Goal: Obtain resource: Download file/media

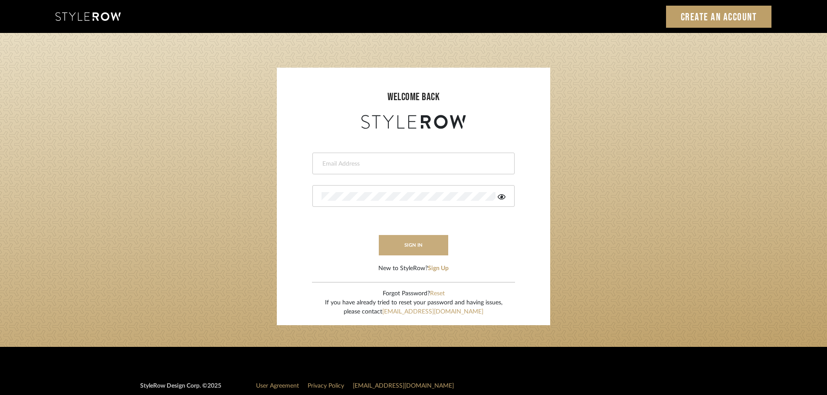
type input "afleener@marikameyer.com"
click at [412, 253] on button "sign in" at bounding box center [413, 245] width 69 height 20
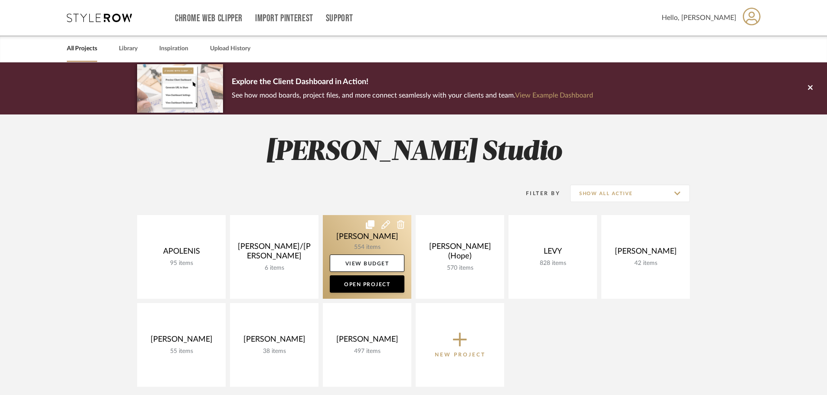
click at [385, 238] on link at bounding box center [367, 257] width 89 height 84
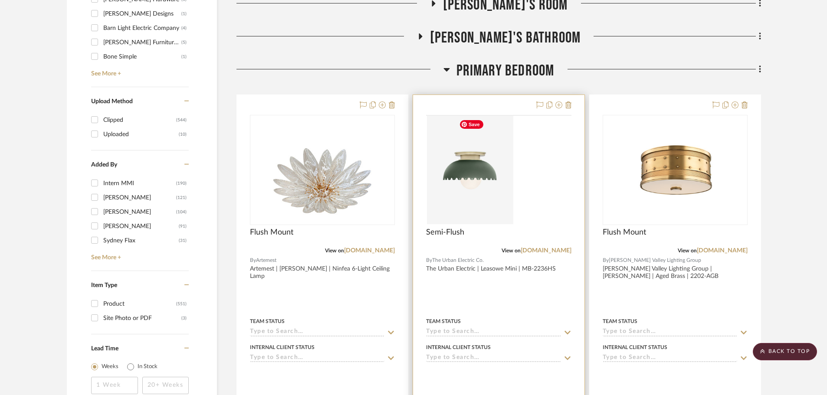
scroll to position [1128, 0]
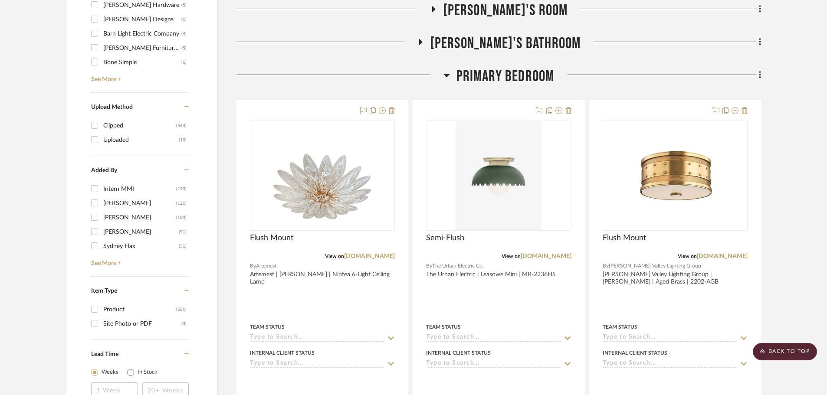
click at [445, 72] on icon at bounding box center [447, 75] width 7 height 10
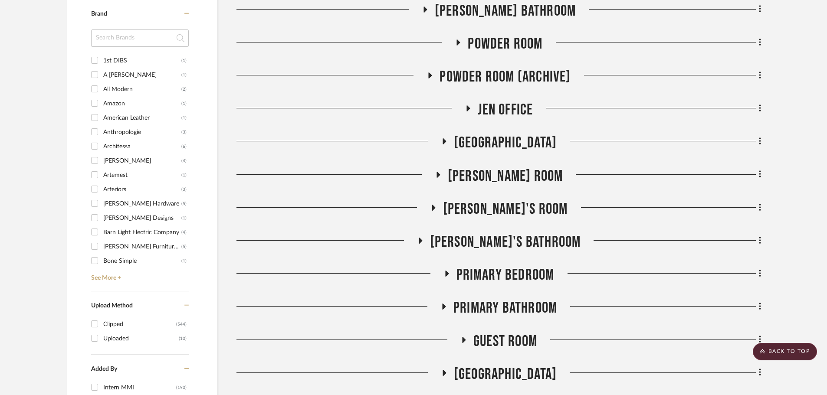
scroll to position [911, 0]
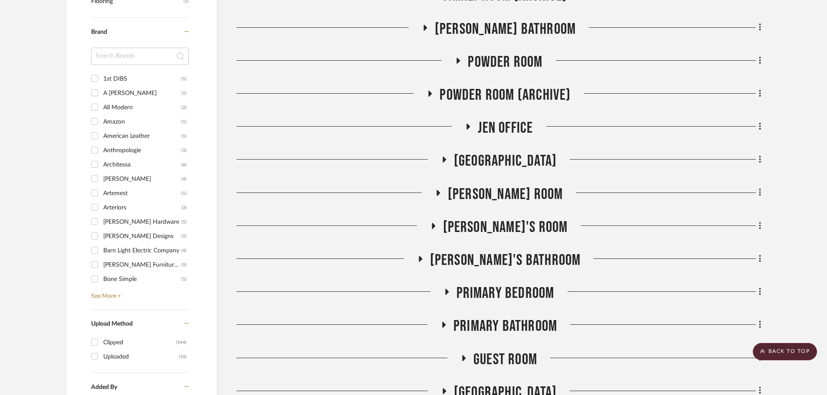
click at [468, 131] on fa-icon at bounding box center [468, 129] width 7 height 13
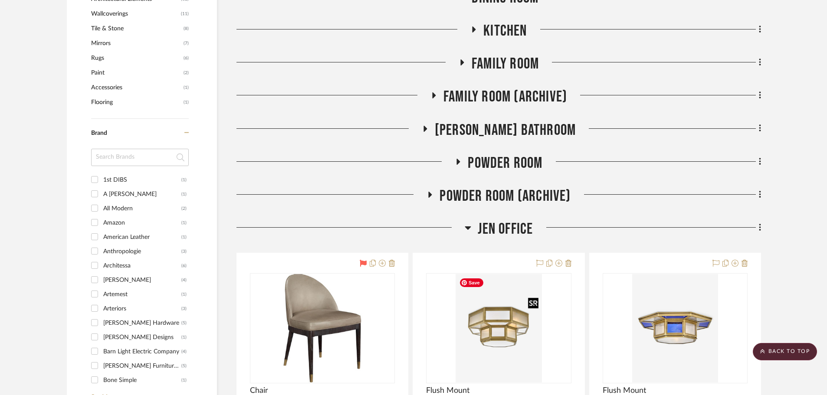
scroll to position [738, 0]
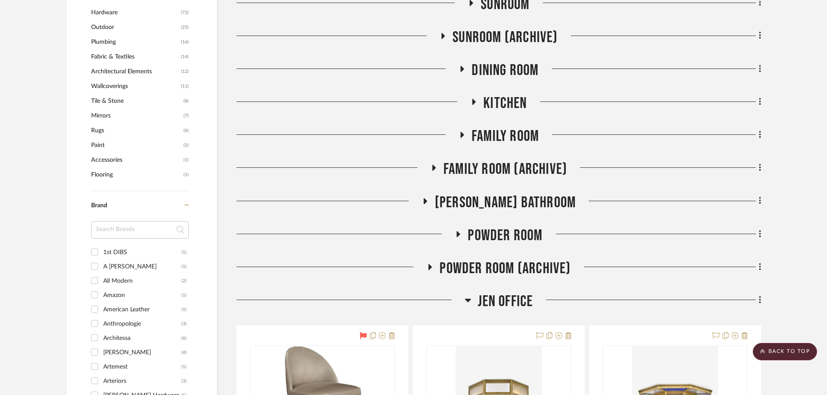
click at [468, 301] on icon at bounding box center [468, 300] width 6 height 3
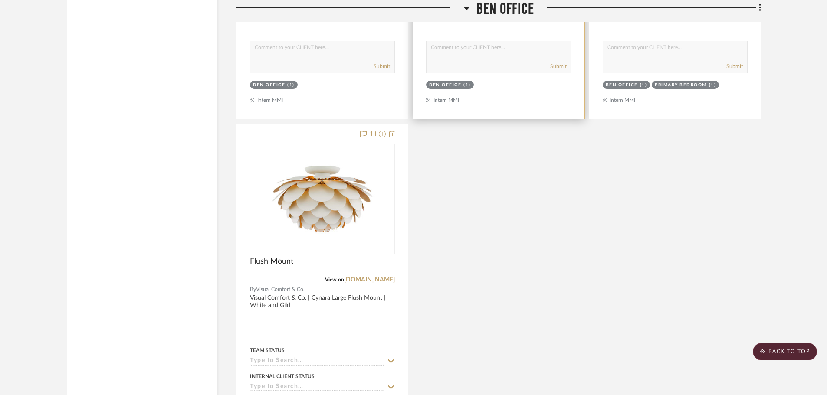
scroll to position [1910, 0]
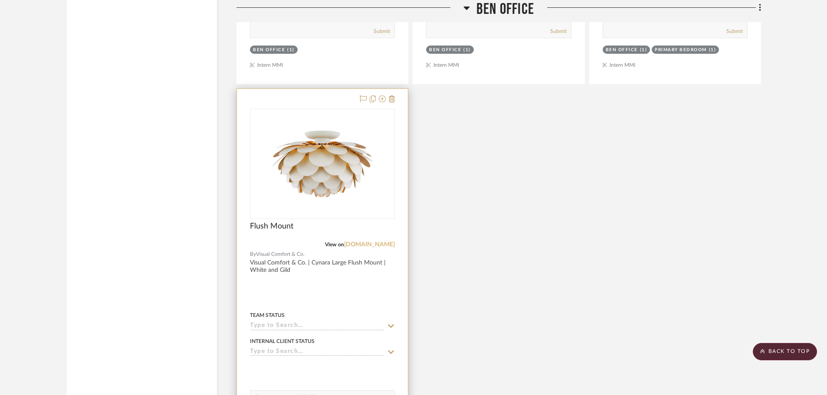
click at [379, 243] on link "visualcomfort.com" at bounding box center [369, 245] width 51 height 6
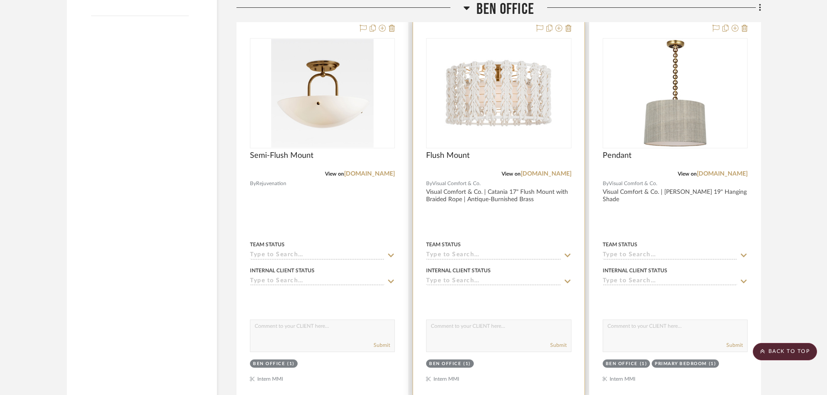
scroll to position [1563, 0]
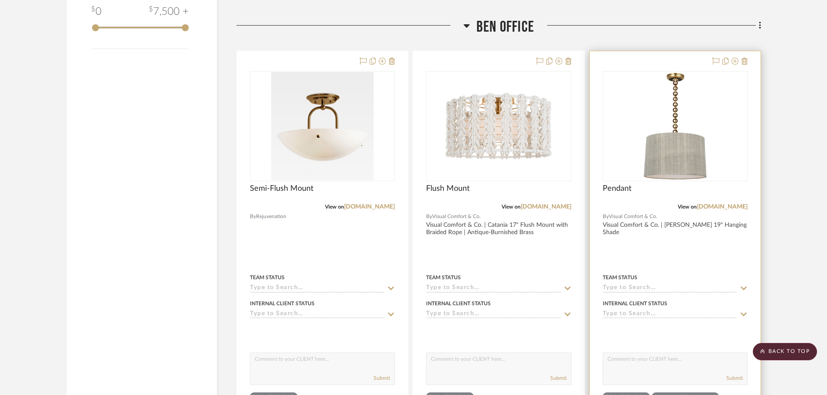
click at [694, 256] on div at bounding box center [675, 241] width 171 height 380
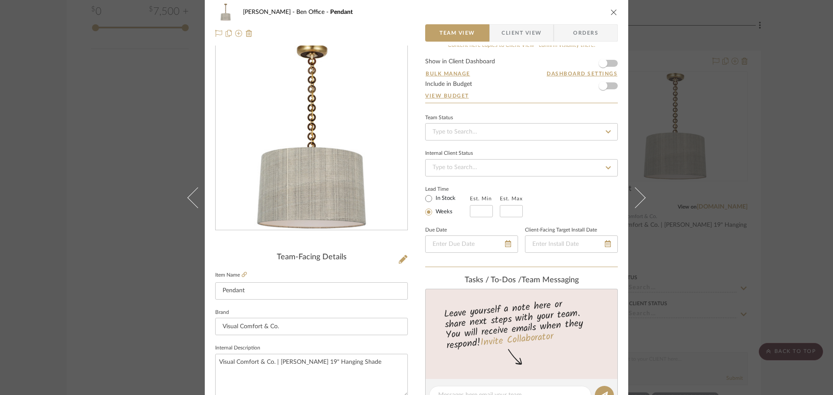
scroll to position [0, 0]
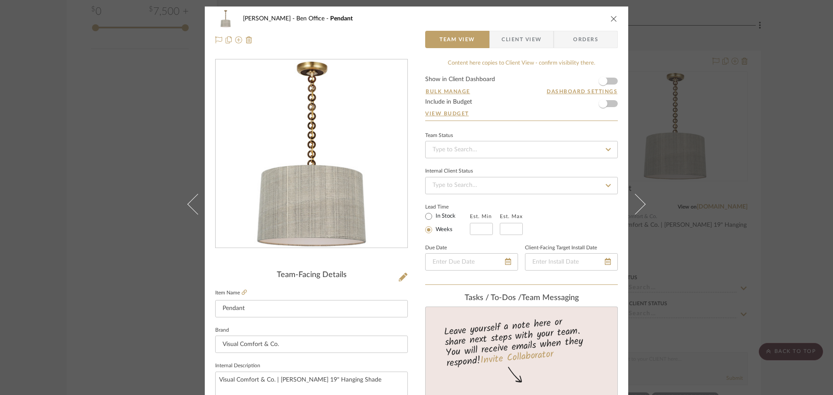
click at [513, 42] on span "Client View" at bounding box center [522, 39] width 40 height 17
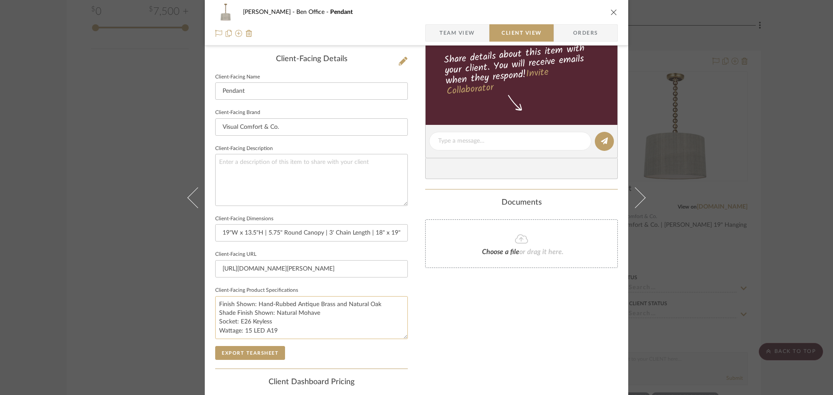
scroll to position [260, 0]
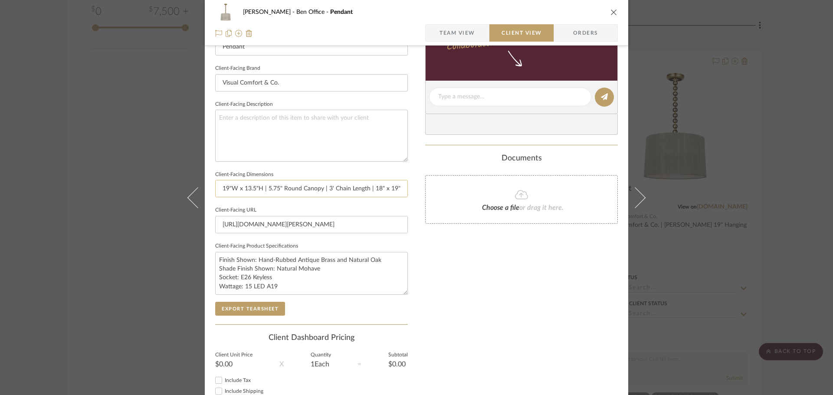
click at [374, 187] on input "19"W x 13.5"H | 5.75" Round Canopy | 3' Chain Length | 18" x 19" x 12" Shade" at bounding box center [311, 188] width 193 height 17
click at [378, 187] on input "19"W x 13.5"H | 5.75" Round Canopy | 3' Chain Length | 18" x 19" x 12" Shade" at bounding box center [311, 188] width 193 height 17
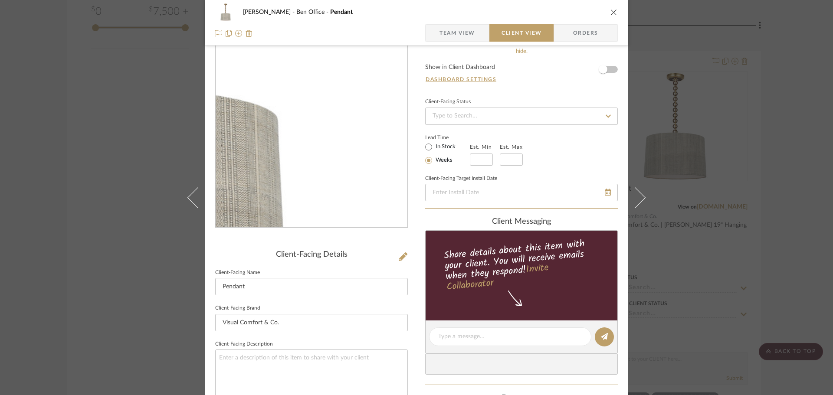
scroll to position [0, 0]
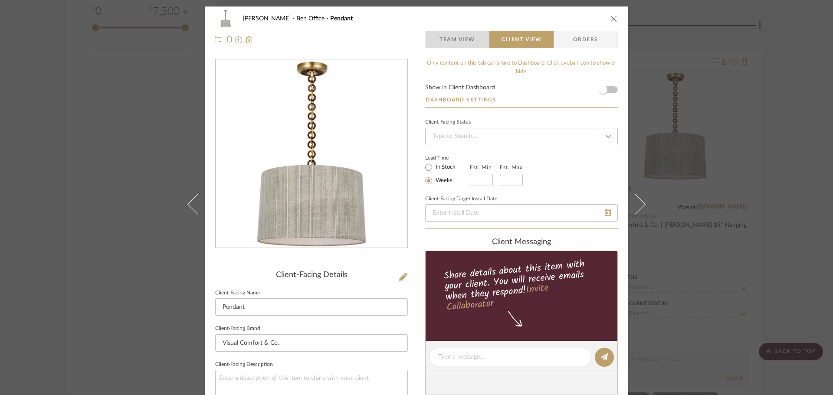
click at [441, 36] on span "Team View" at bounding box center [458, 39] width 36 height 17
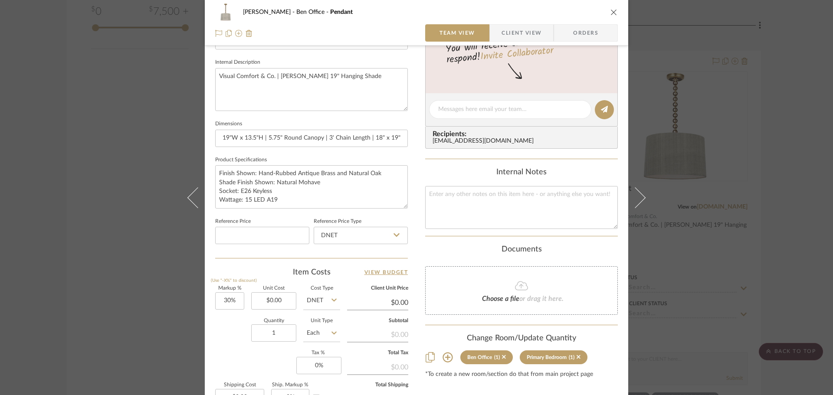
scroll to position [303, 0]
click at [783, 216] on div "FRITZ DC Ben Office Pendant Team View Client View Orders Team-Facing Details It…" at bounding box center [416, 197] width 833 height 395
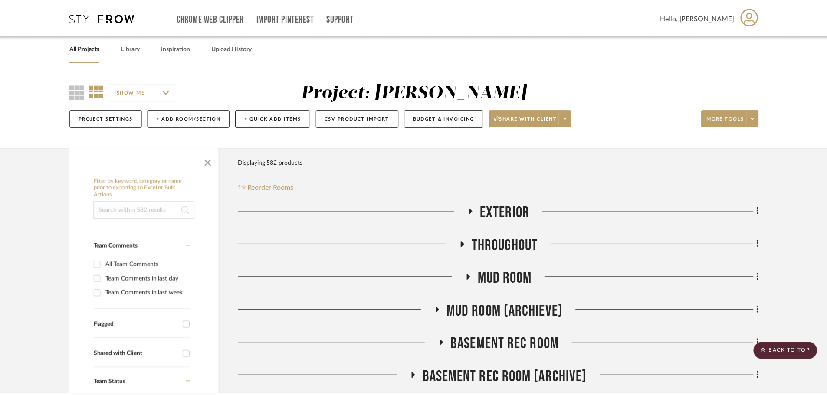
scroll to position [1563, 0]
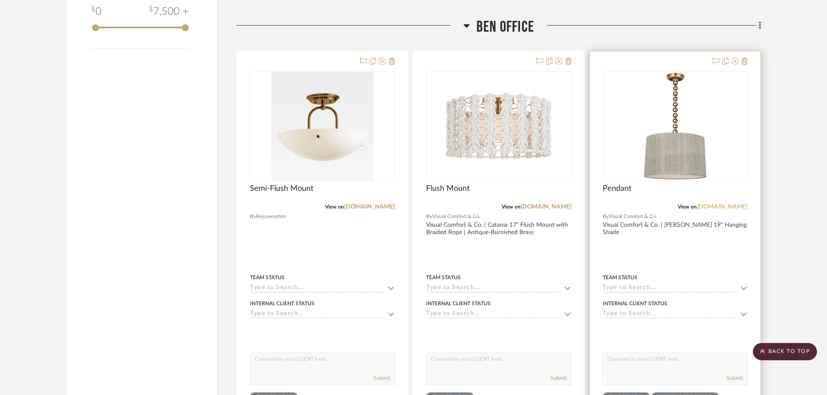
click at [739, 207] on link "visualcomfort.com" at bounding box center [722, 207] width 51 height 6
click at [679, 190] on div "Pendant" at bounding box center [675, 193] width 145 height 19
click at [649, 191] on div "Pendant" at bounding box center [675, 193] width 145 height 19
click at [648, 222] on div at bounding box center [675, 241] width 171 height 380
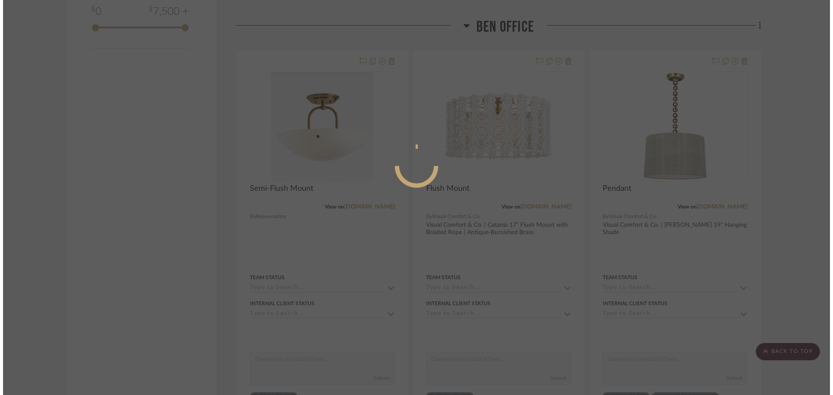
scroll to position [0, 0]
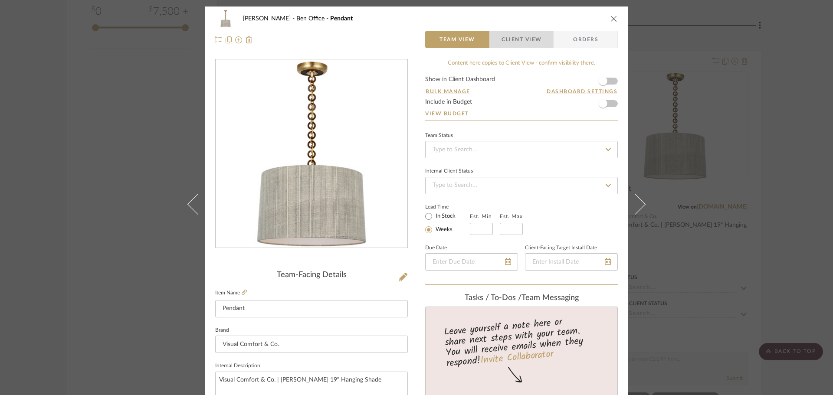
click at [502, 37] on span "Client View" at bounding box center [522, 39] width 40 height 17
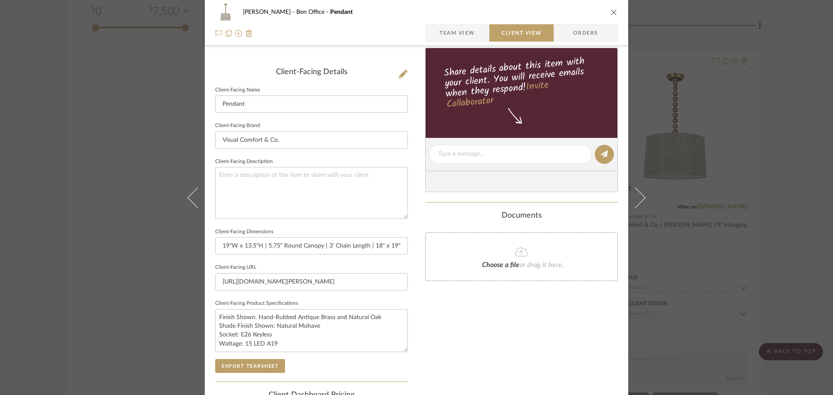
scroll to position [217, 0]
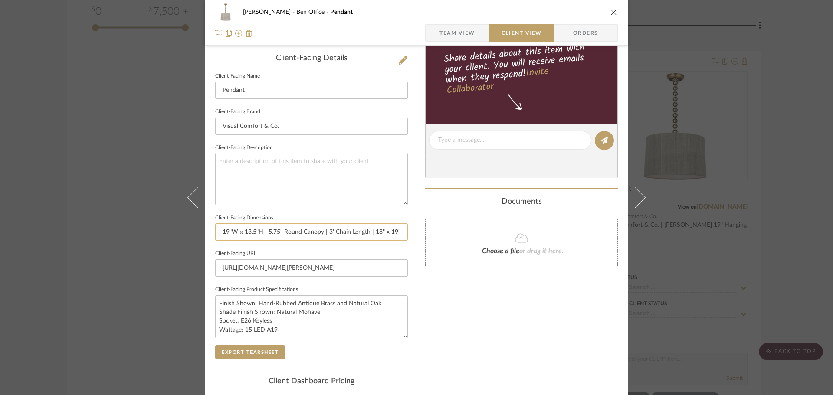
click at [395, 234] on input "19"W x 13.5"H | 5.75" Round Canopy | 3' Chain Length | 18" x 19" x 12" Shade" at bounding box center [311, 232] width 193 height 17
click at [381, 230] on input "19"W x 13.5"H | 5.75" Round Canopy | 3' Chain Length | 18" x 19" x 12" Shade" at bounding box center [311, 232] width 193 height 17
drag, startPoint x: 356, startPoint y: 230, endPoint x: 342, endPoint y: 229, distance: 14.4
click at [342, 229] on input "19"W x 13.5"H | 5.75" Round Canopy | 3' Chain Length | 18" x 19" x 12"H Shade" at bounding box center [311, 232] width 193 height 17
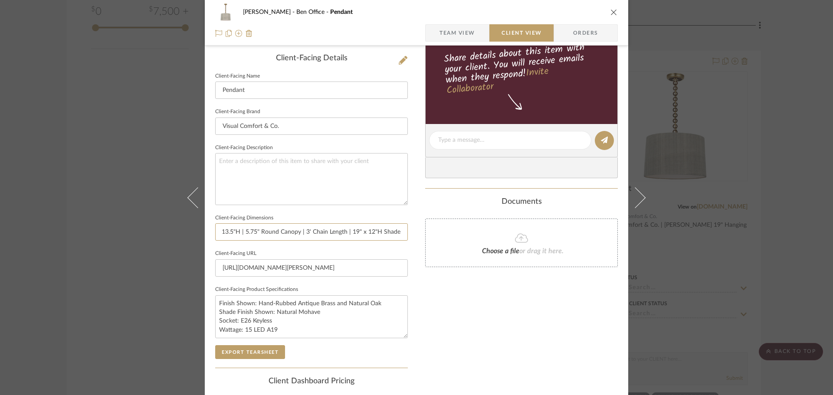
scroll to position [0, 20]
click at [361, 230] on input "19"W x 13.5"H | 5.75" Round Canopy | 3' Chain Length | 19" x 12"H Shade" at bounding box center [311, 232] width 193 height 17
type input "19"W x 13.5"H | 5.75" Round Canopy | 3' Chain Length | 19" Diam x 12"H Shade"
click at [463, 330] on div "Only content on this tab can share to Dashboard. Click eyeball icon to show or …" at bounding box center [521, 152] width 193 height 621
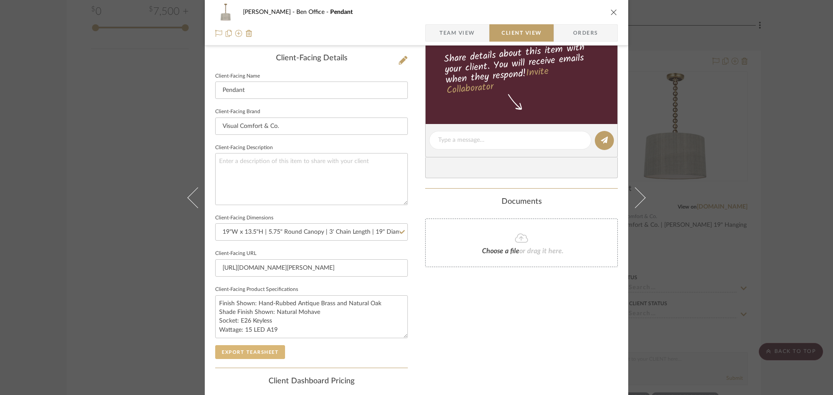
click at [234, 355] on button "Export Tearsheet" at bounding box center [250, 352] width 70 height 14
